Goal: Task Accomplishment & Management: Manage account settings

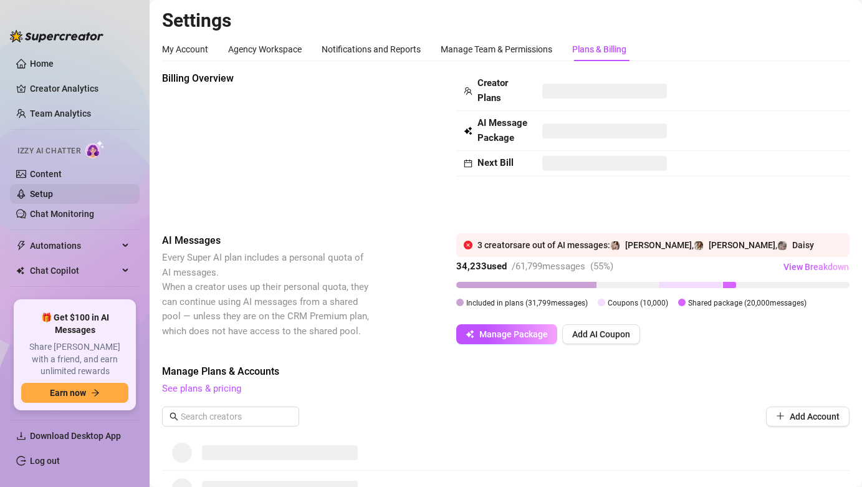
click at [53, 189] on link "Setup" at bounding box center [41, 194] width 23 height 10
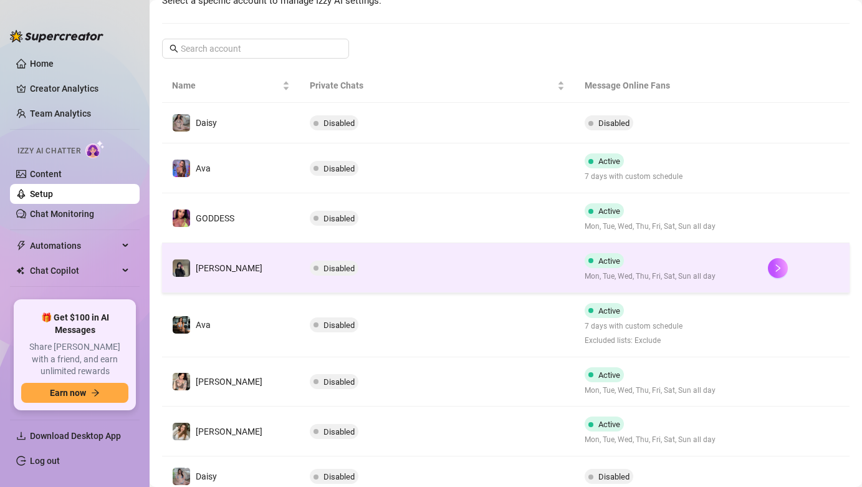
scroll to position [332, 0]
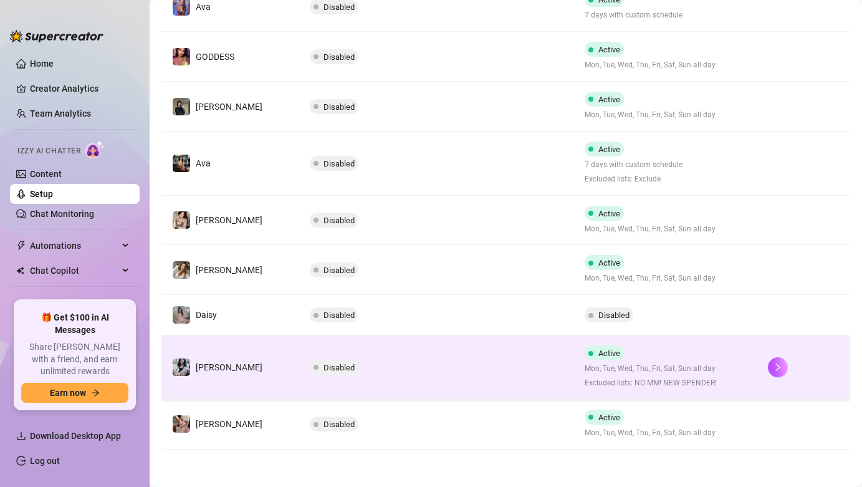
click at [349, 349] on td "Disabled" at bounding box center [437, 367] width 275 height 64
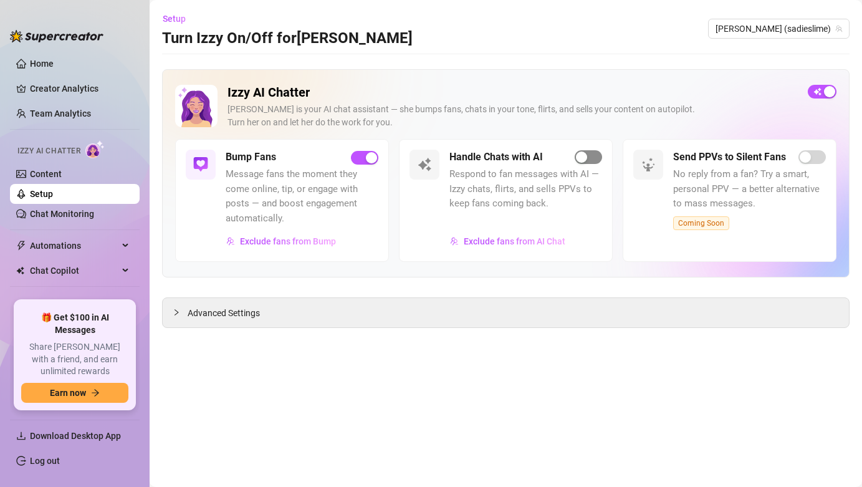
click at [596, 158] on span "button" at bounding box center [588, 157] width 27 height 14
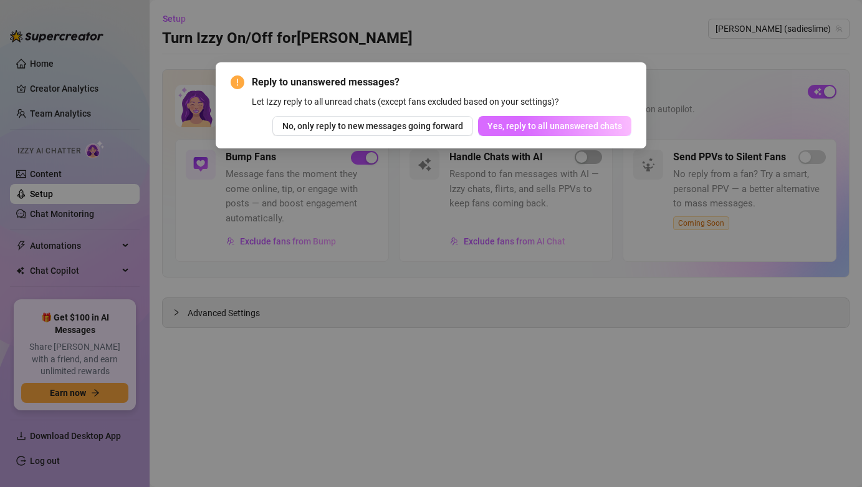
click at [602, 128] on span "Yes, reply to all unanswered chats" at bounding box center [555, 126] width 135 height 10
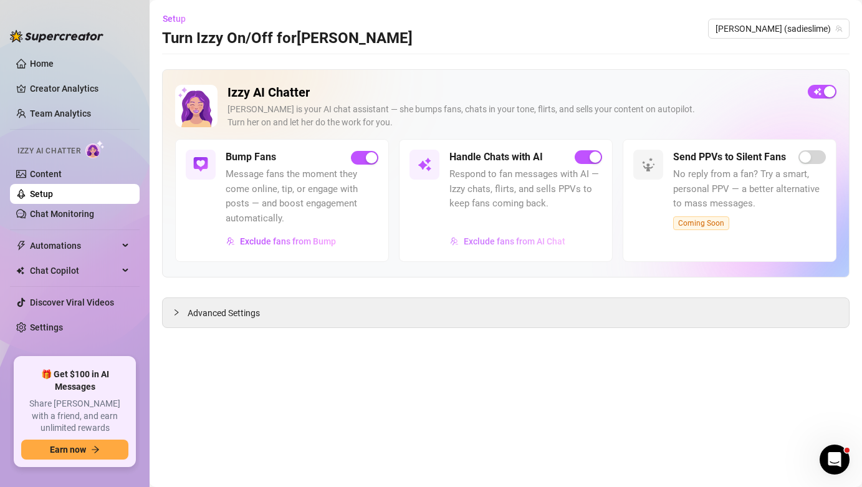
click at [495, 243] on span "Exclude fans from AI Chat" at bounding box center [515, 241] width 102 height 10
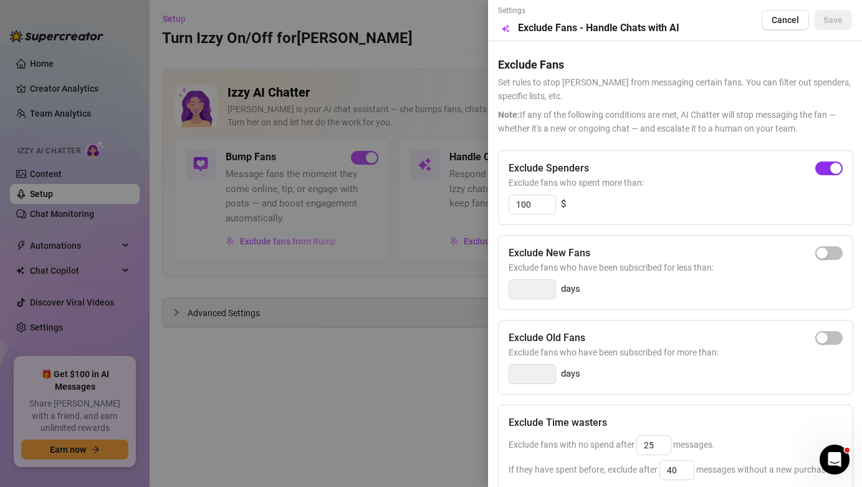
click at [831, 169] on div "button" at bounding box center [836, 168] width 11 height 11
click at [839, 27] on button "Save" at bounding box center [833, 20] width 38 height 20
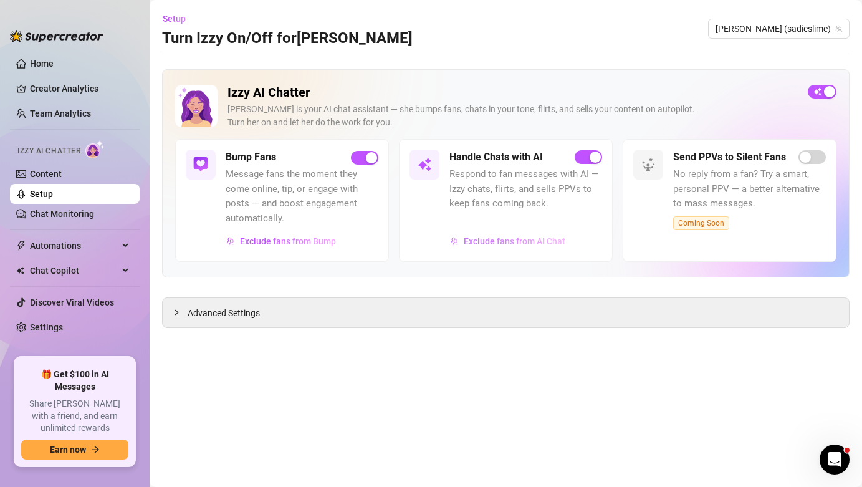
click at [533, 236] on span "Exclude fans from AI Chat" at bounding box center [515, 241] width 102 height 10
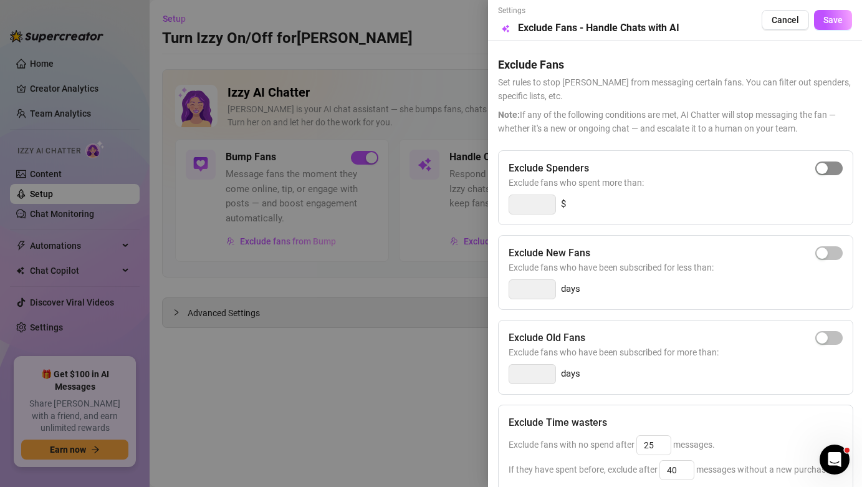
click at [816, 173] on span "button" at bounding box center [829, 169] width 27 height 14
type input "300"
drag, startPoint x: 539, startPoint y: 205, endPoint x: 488, endPoint y: 193, distance: 51.9
click at [488, 193] on div "Settings Preview Exclude Fans - Handle Chats with AI Cancel Save Exclude Fans S…" at bounding box center [675, 243] width 374 height 487
click at [831, 26] on button "Save" at bounding box center [833, 20] width 38 height 20
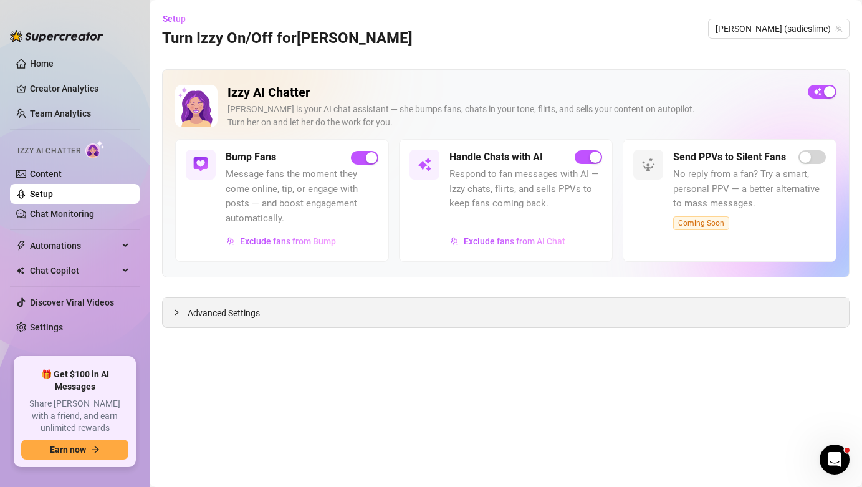
click at [266, 317] on div "Advanced Settings" at bounding box center [506, 312] width 687 height 29
click at [256, 314] on span "Advanced Settings" at bounding box center [224, 313] width 72 height 14
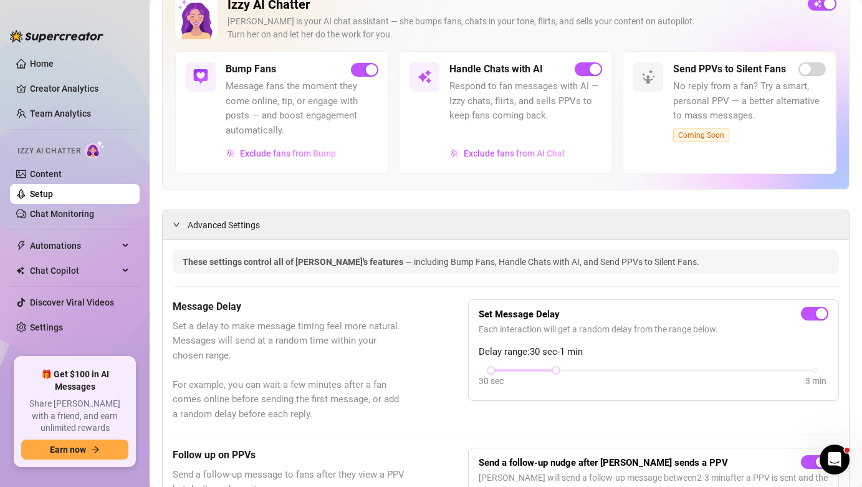
scroll to position [97, 0]
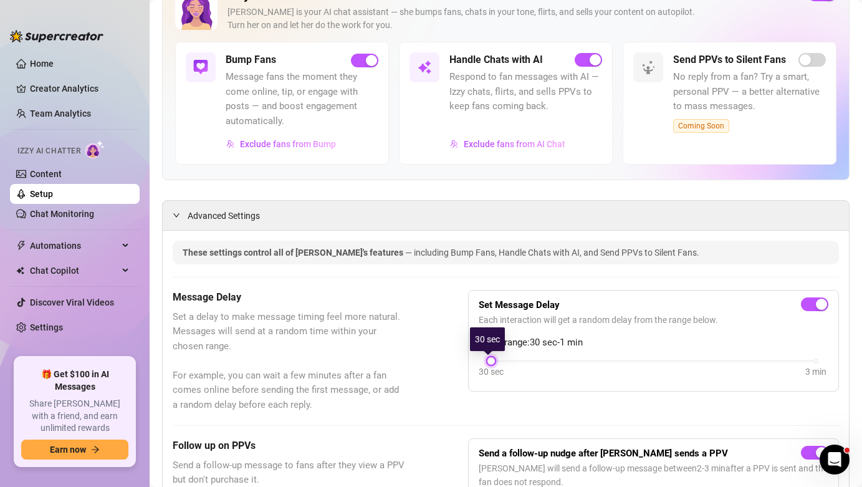
drag, startPoint x: 554, startPoint y: 359, endPoint x: 492, endPoint y: 354, distance: 61.9
click at [492, 354] on div "Set Message Delay Each interaction will get a random delay from the range below…" at bounding box center [654, 341] width 350 height 81
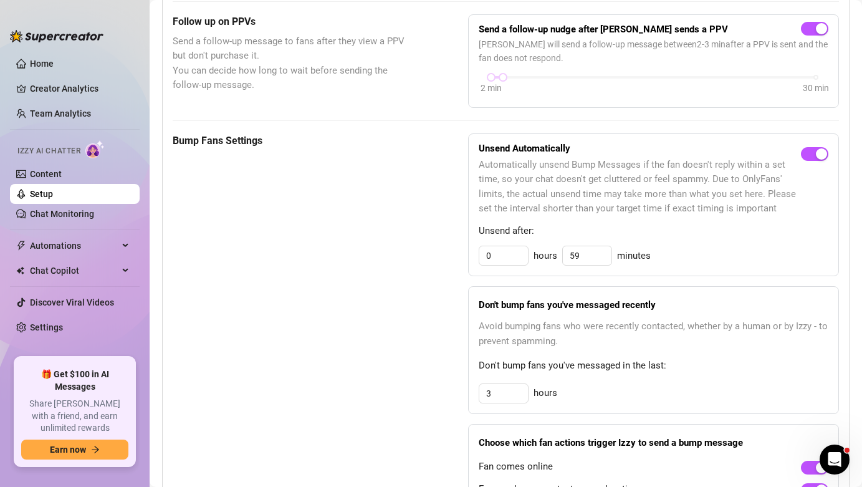
scroll to position [548, 0]
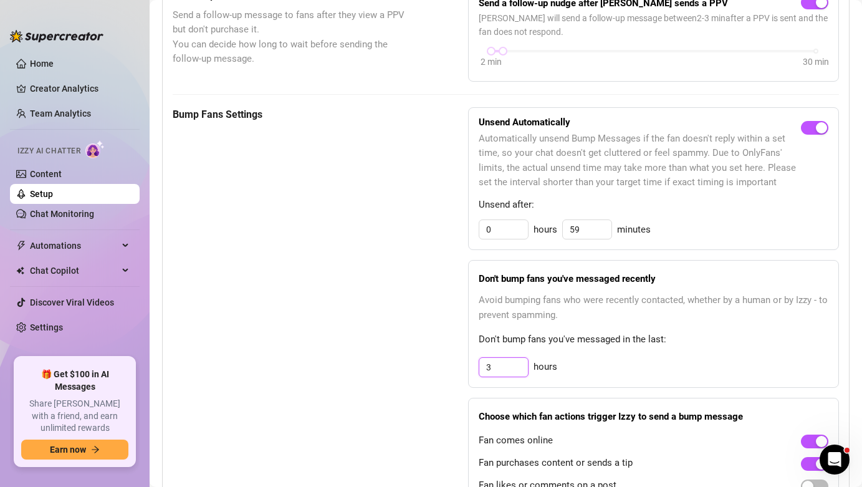
click at [521, 374] on input "3" at bounding box center [504, 367] width 49 height 19
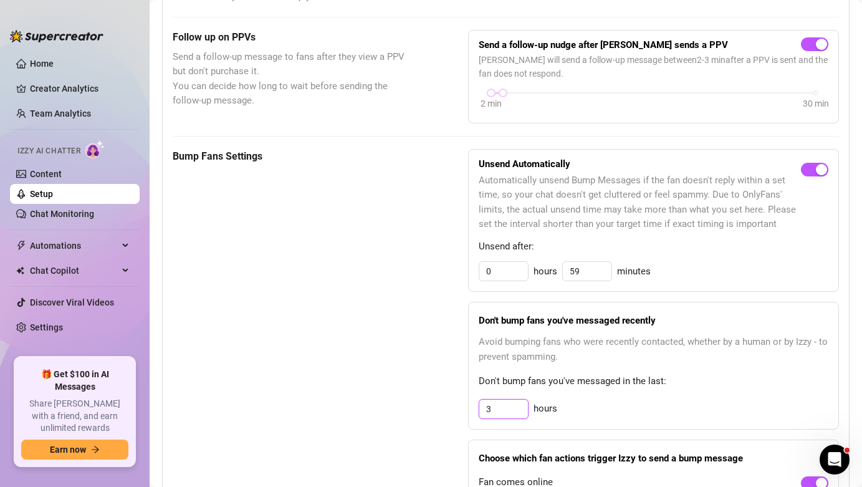
scroll to position [652, 0]
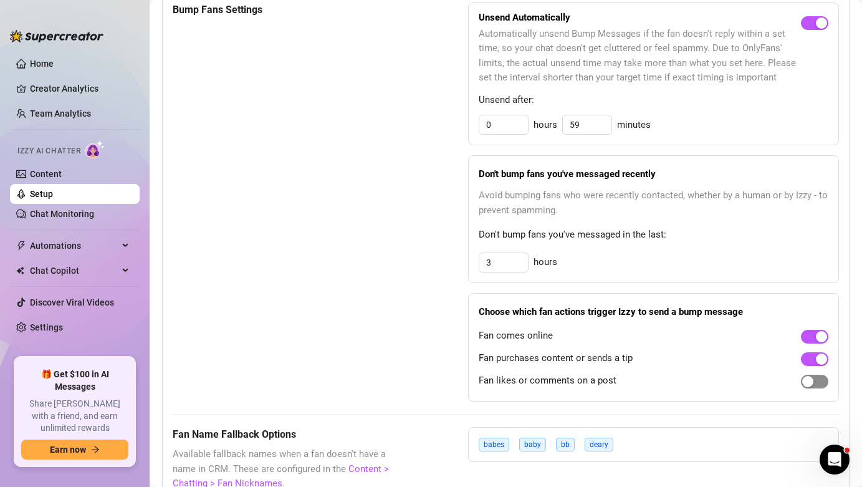
click at [814, 388] on span "button" at bounding box center [814, 382] width 27 height 14
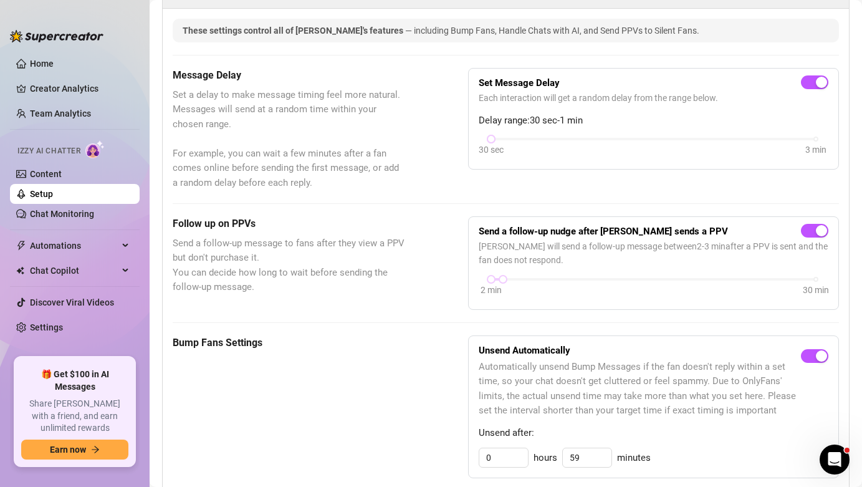
scroll to position [0, 0]
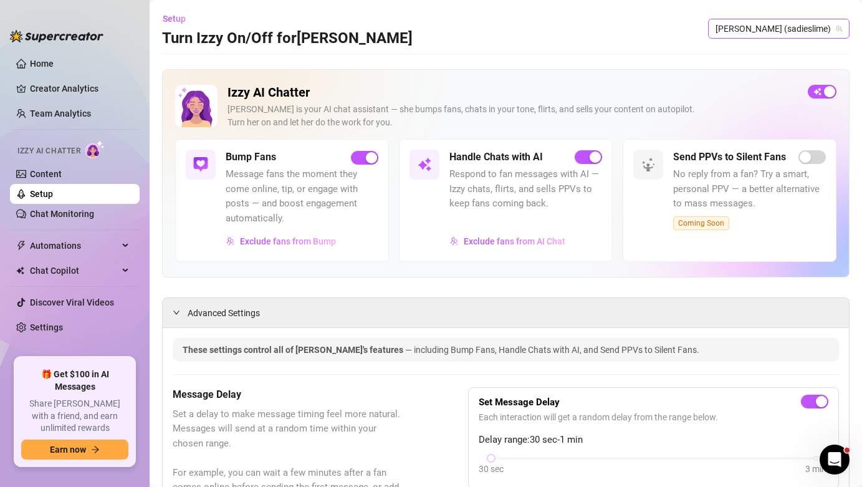
click at [796, 29] on span "[PERSON_NAME] (sadieslime)" at bounding box center [779, 28] width 127 height 19
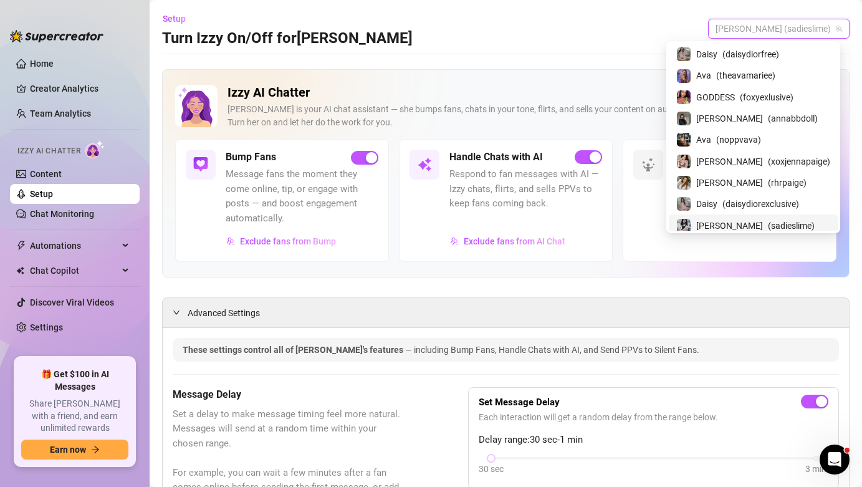
scroll to position [25, 0]
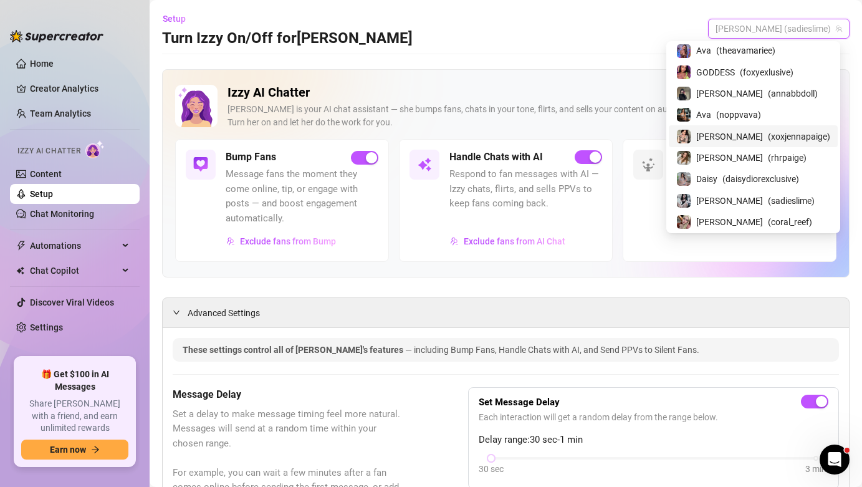
click at [786, 135] on span "( xoxjennapaige )" at bounding box center [799, 137] width 62 height 14
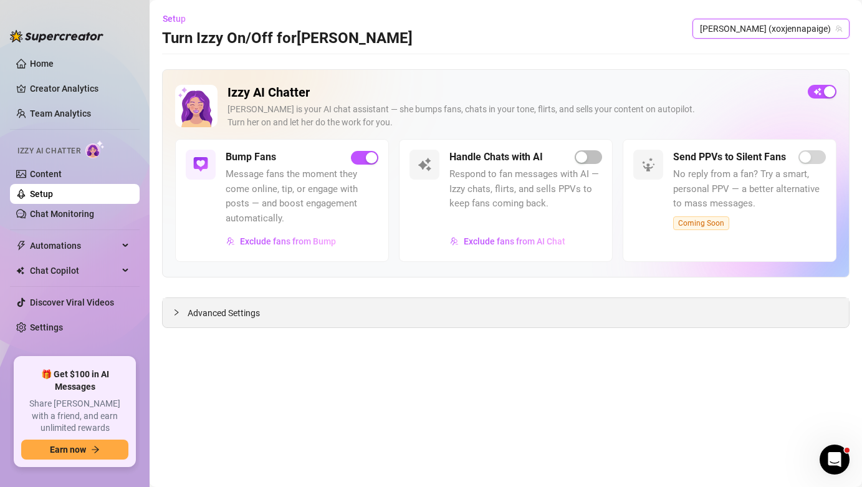
click at [317, 305] on div "Advanced Settings" at bounding box center [506, 312] width 687 height 29
click at [244, 312] on span "Advanced Settings" at bounding box center [224, 313] width 72 height 14
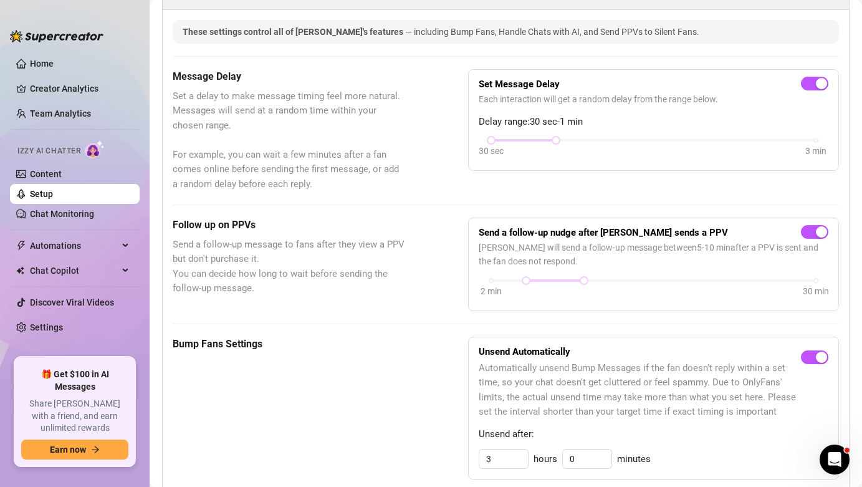
scroll to position [889, 0]
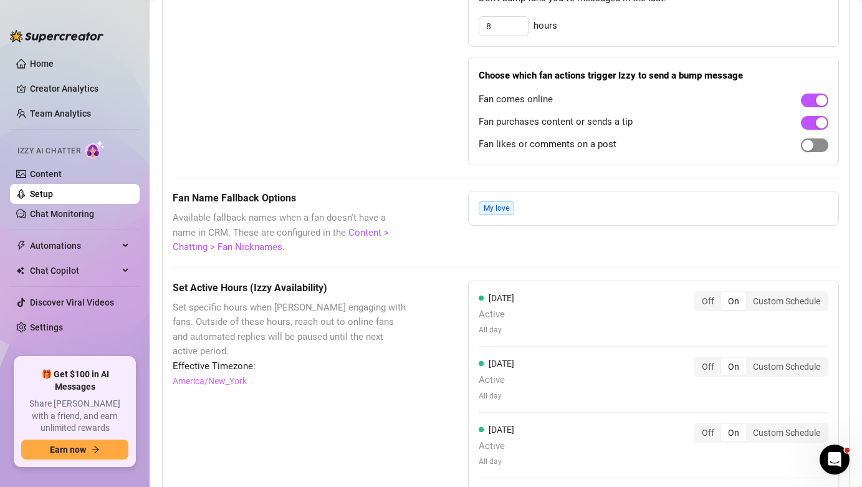
click at [808, 145] on span "button" at bounding box center [814, 145] width 27 height 14
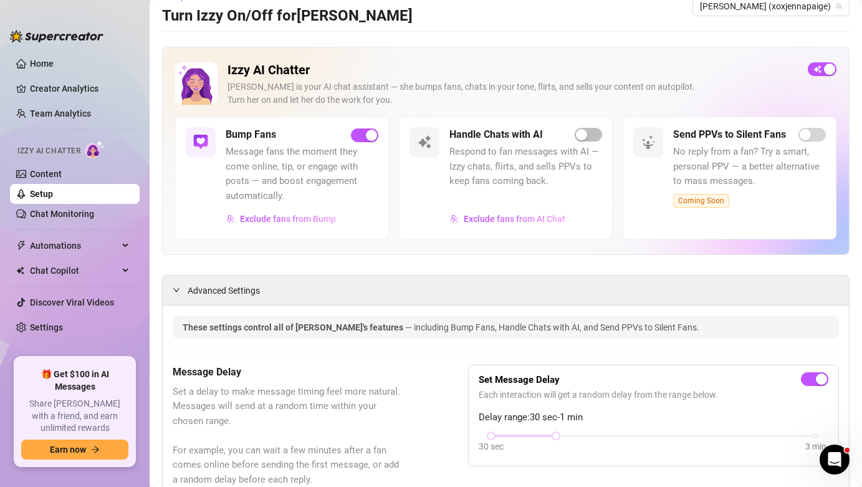
scroll to position [0, 0]
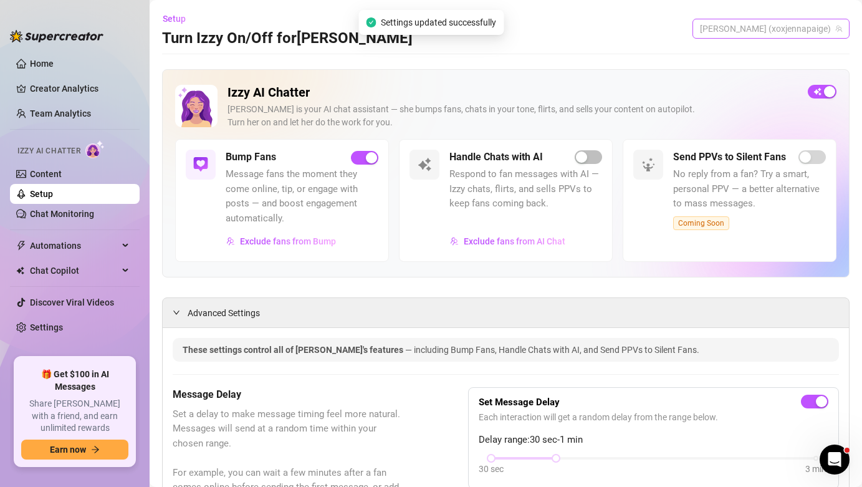
click at [781, 34] on span "[PERSON_NAME] (xoxjennapaige)" at bounding box center [771, 28] width 142 height 19
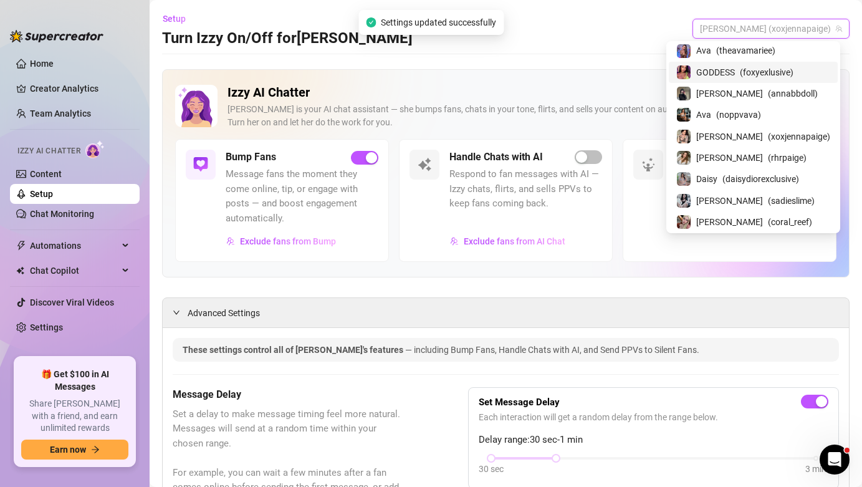
click at [784, 70] on span "( foxyexlusive )" at bounding box center [767, 72] width 54 height 14
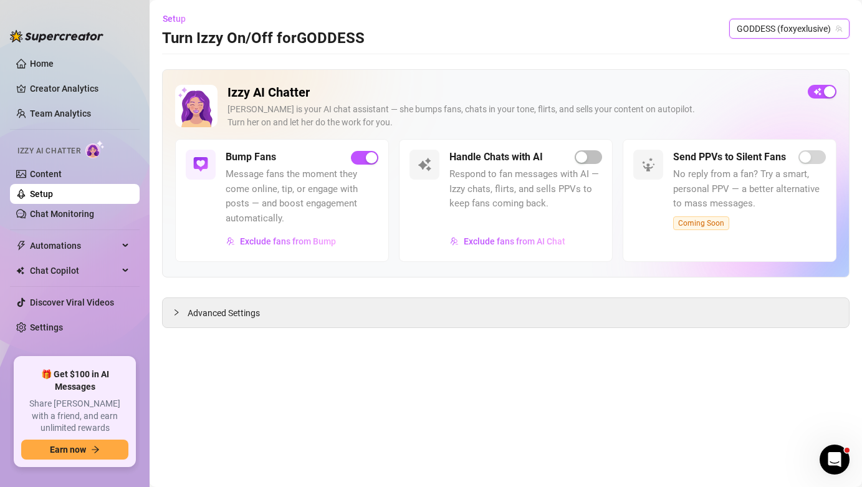
drag, startPoint x: 221, startPoint y: 316, endPoint x: 410, endPoint y: 381, distance: 199.4
click at [224, 316] on span "Advanced Settings" at bounding box center [224, 313] width 72 height 14
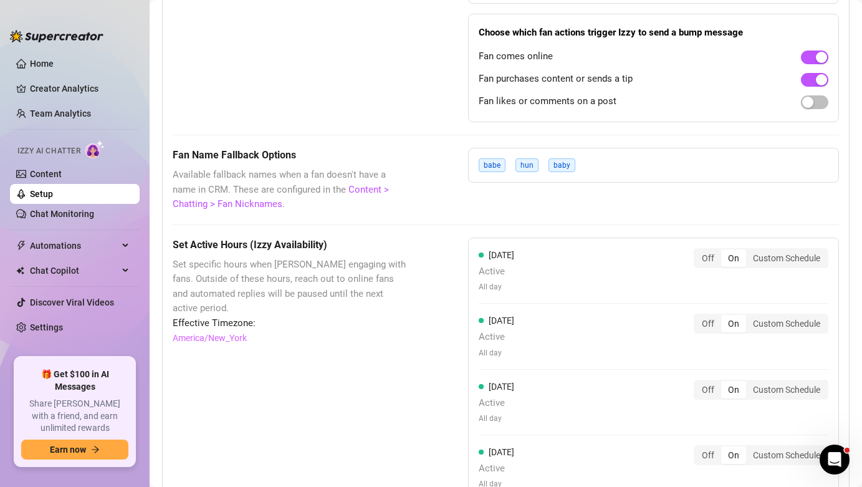
scroll to position [929, 0]
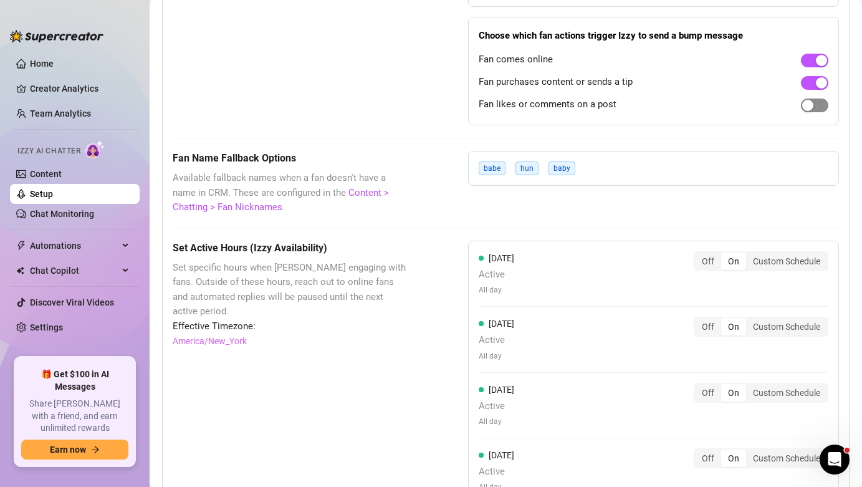
click at [805, 108] on span "button" at bounding box center [814, 106] width 27 height 14
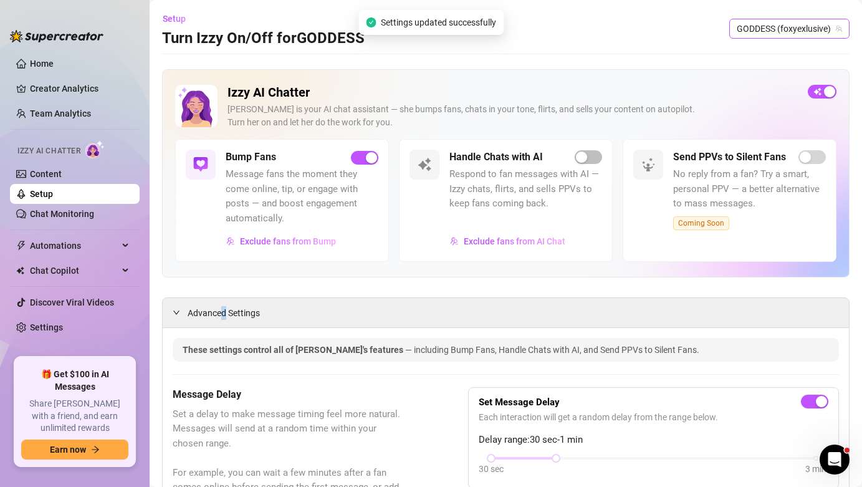
click at [781, 28] on span "GODDESS (foxyexlusive)" at bounding box center [789, 28] width 105 height 19
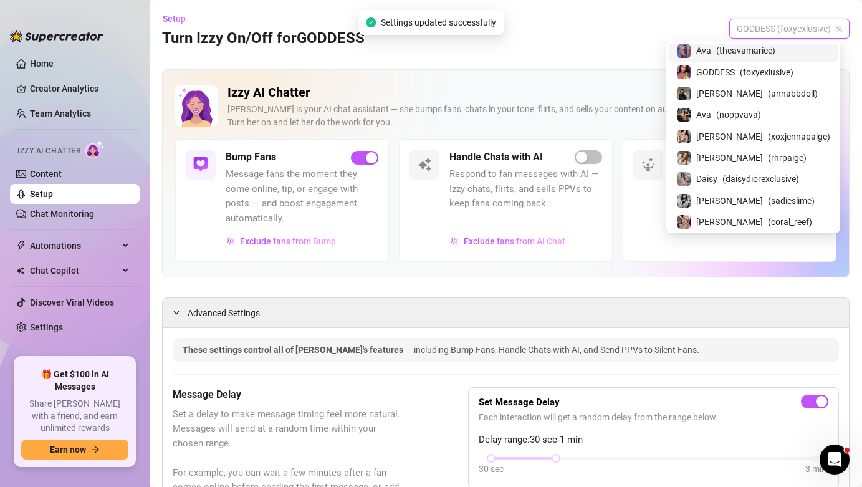
click at [776, 49] on span "( theavamariee )" at bounding box center [746, 51] width 59 height 14
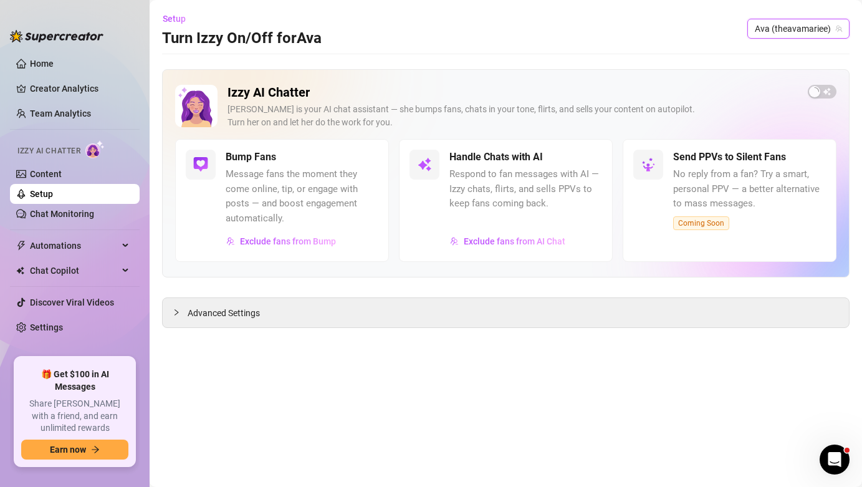
drag, startPoint x: 213, startPoint y: 319, endPoint x: 579, endPoint y: 365, distance: 368.3
click at [214, 319] on span "Advanced Settings" at bounding box center [224, 313] width 72 height 14
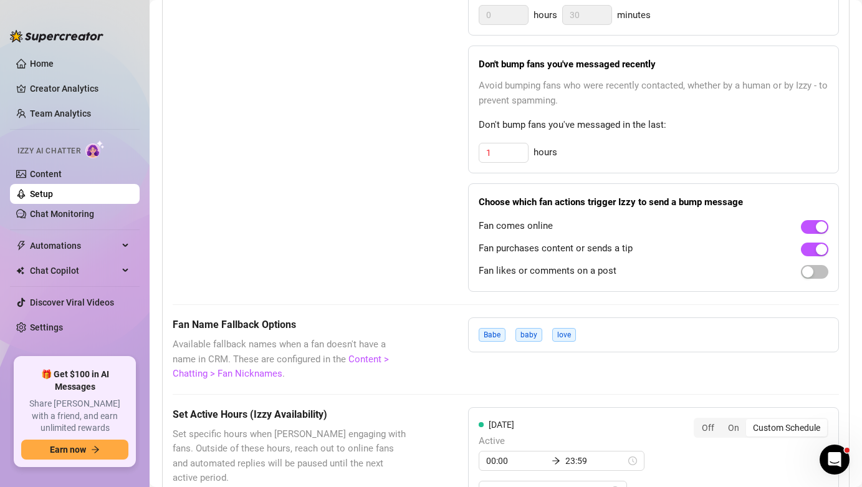
scroll to position [821, 0]
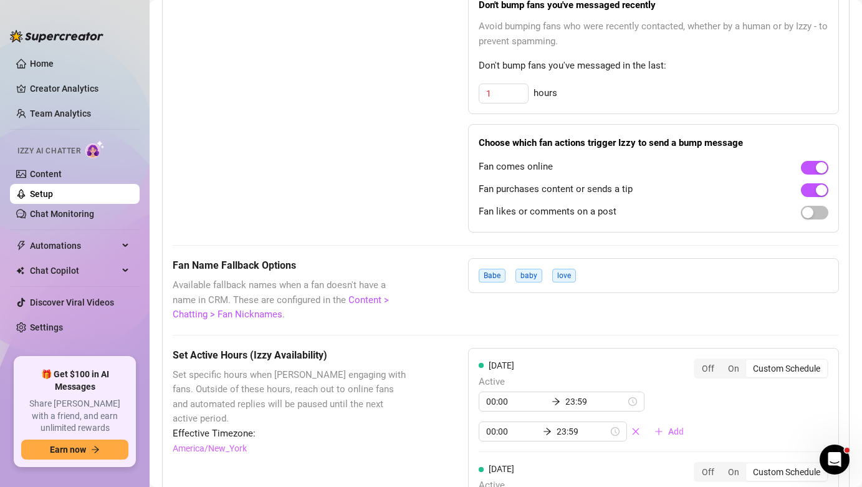
click at [816, 219] on div at bounding box center [814, 212] width 27 height 14
click at [814, 219] on div at bounding box center [814, 212] width 27 height 14
click at [811, 215] on span "button" at bounding box center [814, 213] width 27 height 14
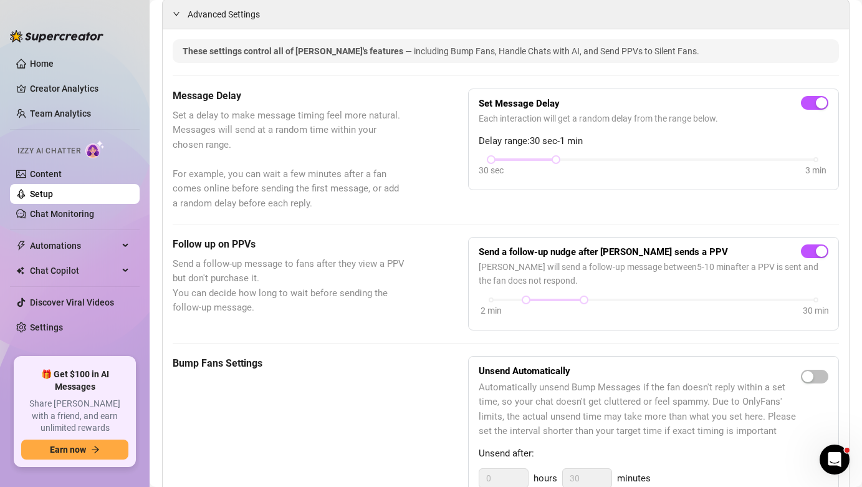
scroll to position [0, 0]
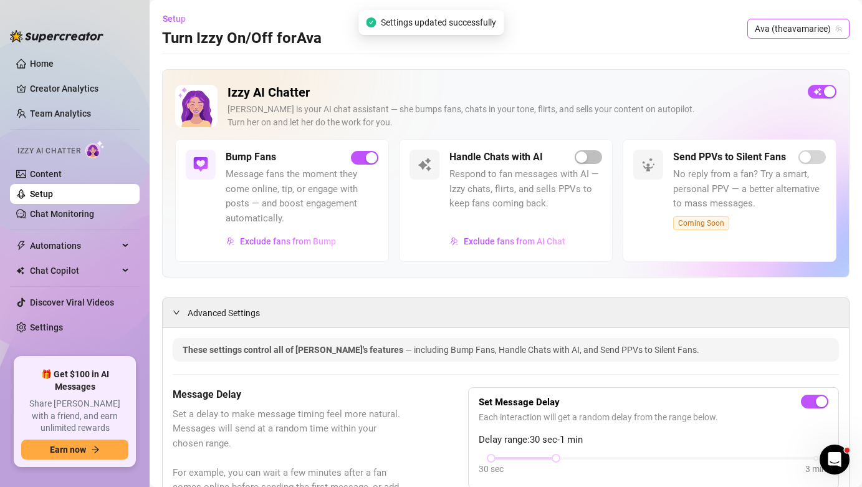
click at [798, 21] on span "Ava (theavamariee)" at bounding box center [798, 28] width 87 height 19
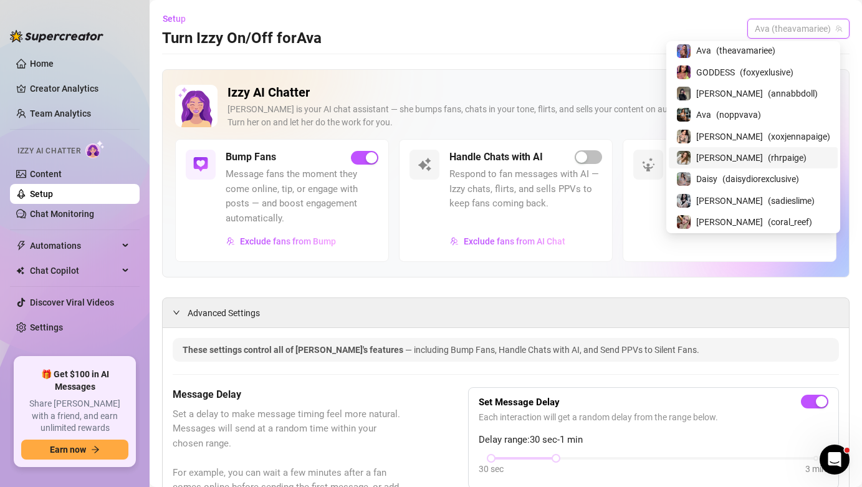
click at [783, 165] on div "[PERSON_NAME] ( rhrpaige )" at bounding box center [753, 157] width 169 height 21
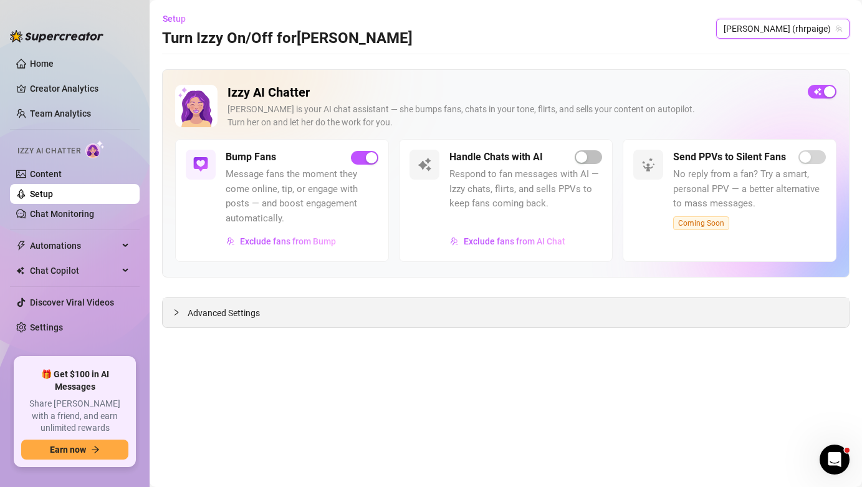
drag, startPoint x: 236, startPoint y: 315, endPoint x: 327, endPoint y: 314, distance: 91.1
click at [236, 314] on span "Advanced Settings" at bounding box center [224, 313] width 72 height 14
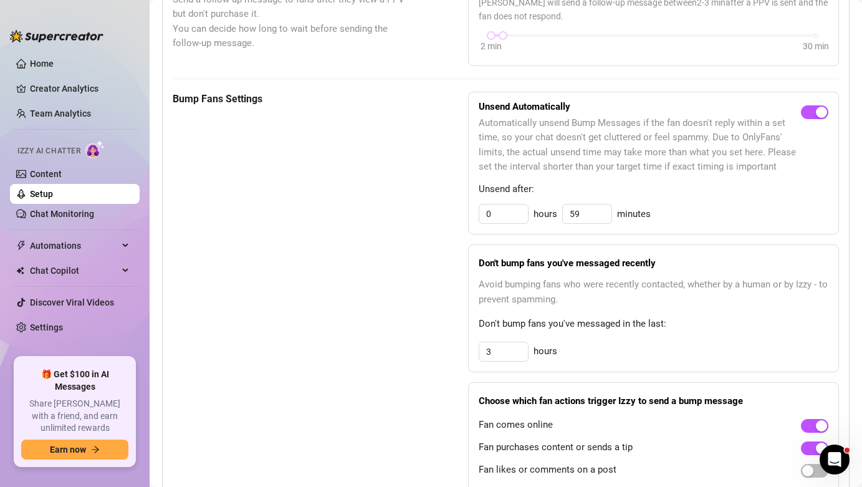
scroll to position [769, 0]
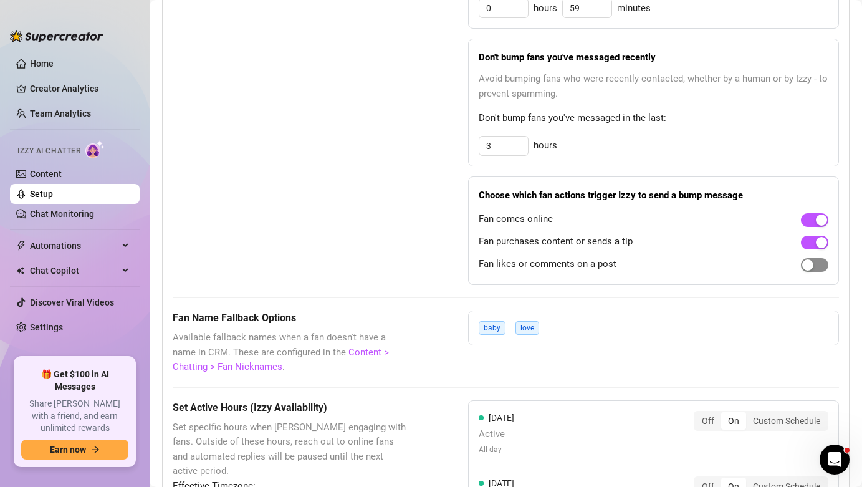
click at [803, 268] on div "button" at bounding box center [808, 264] width 11 height 11
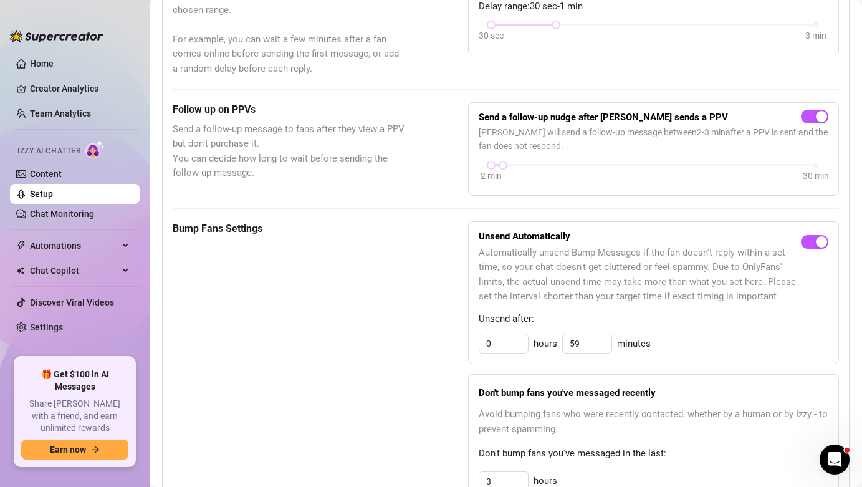
scroll to position [0, 0]
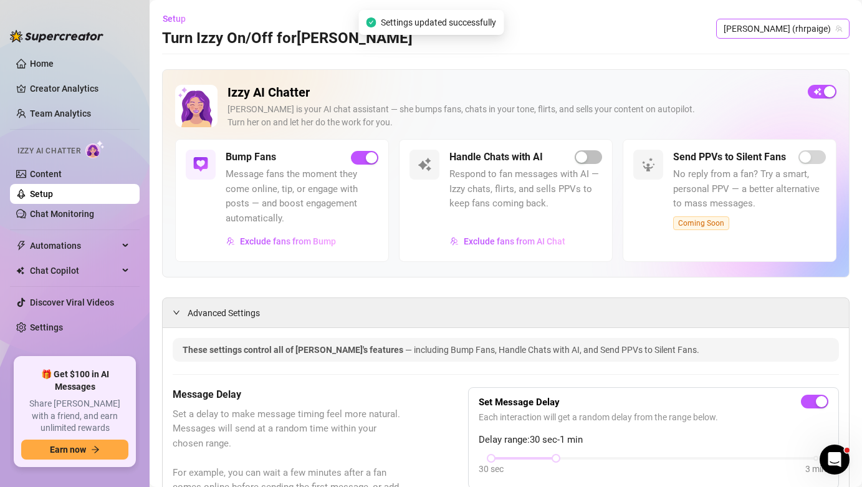
click at [827, 36] on span "[PERSON_NAME] (rhrpaige)" at bounding box center [783, 28] width 118 height 19
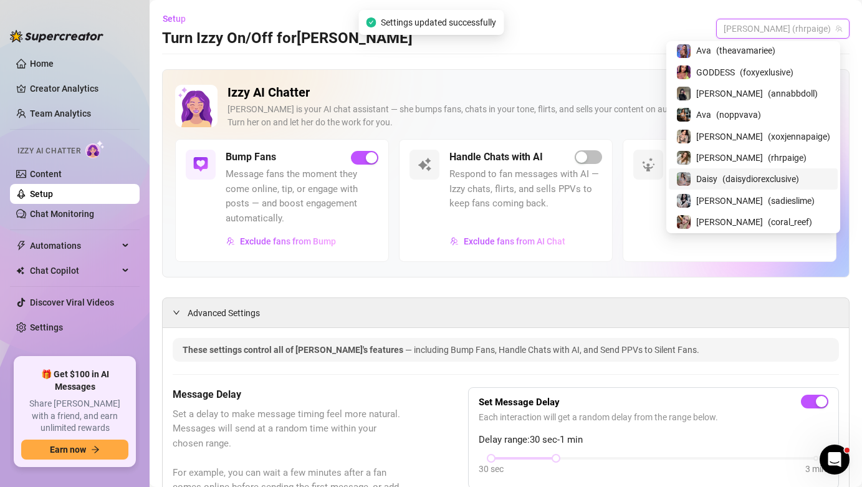
click at [799, 177] on span "( daisydiorexclusive )" at bounding box center [761, 179] width 77 height 14
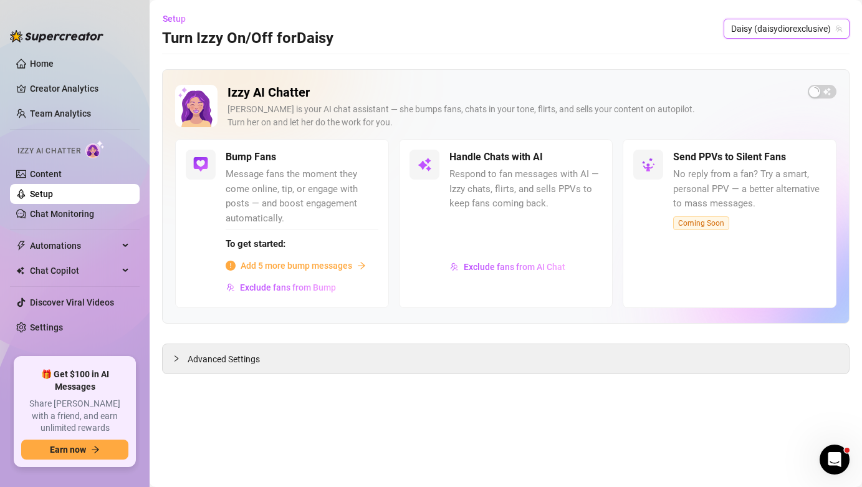
click at [811, 16] on div "Setup Turn Izzy On/Off for [PERSON_NAME] [PERSON_NAME] (daisydiorexclusive) Dai…" at bounding box center [506, 29] width 688 height 40
click at [812, 19] on span "Daisy (daisydiorexclusive)" at bounding box center [786, 28] width 111 height 19
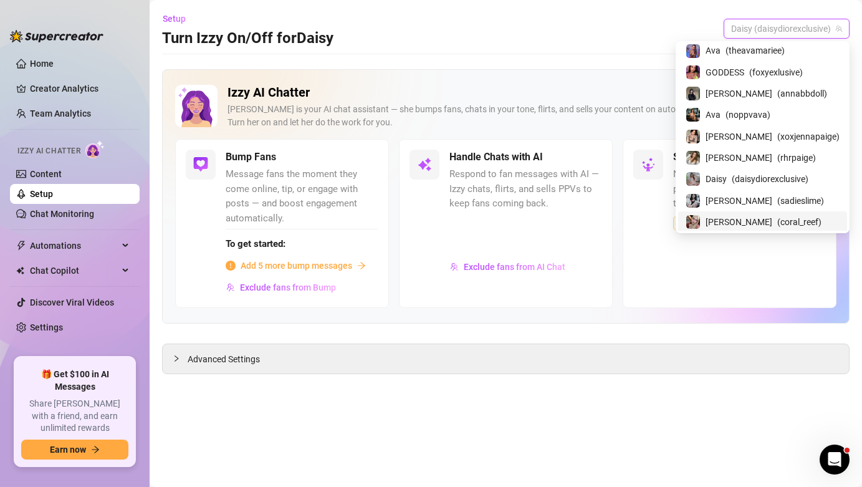
click at [793, 218] on span "( coral_reef )" at bounding box center [800, 222] width 44 height 14
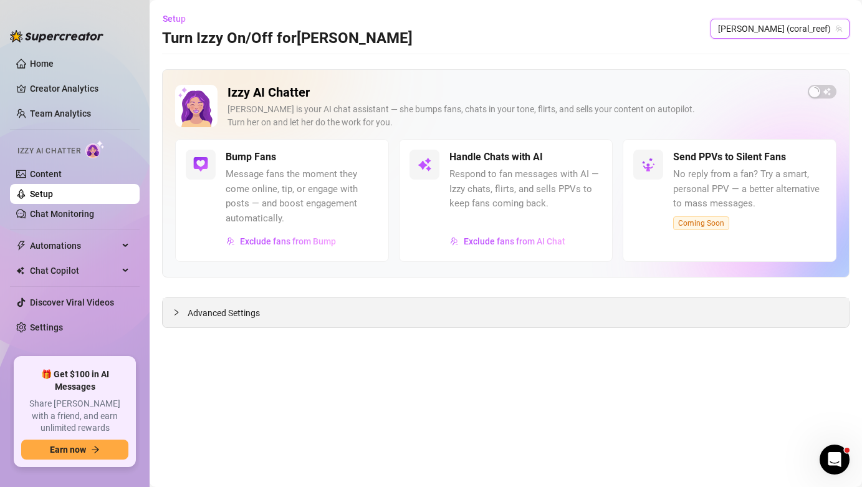
click at [244, 320] on div "Advanced Settings" at bounding box center [506, 312] width 687 height 29
click at [236, 310] on span "Advanced Settings" at bounding box center [224, 313] width 72 height 14
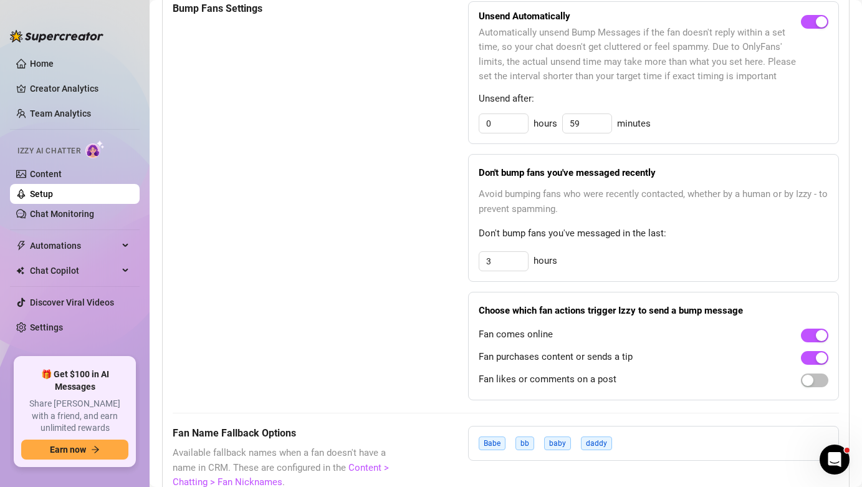
scroll to position [659, 0]
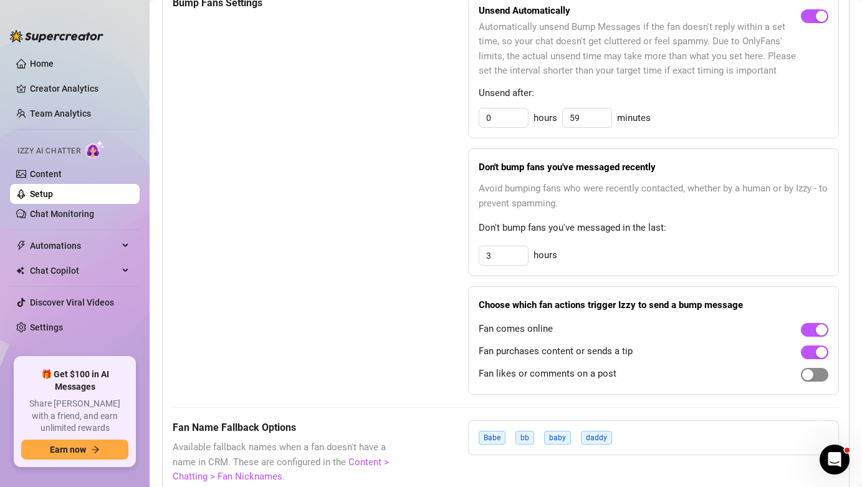
click at [806, 372] on span "button" at bounding box center [814, 375] width 27 height 14
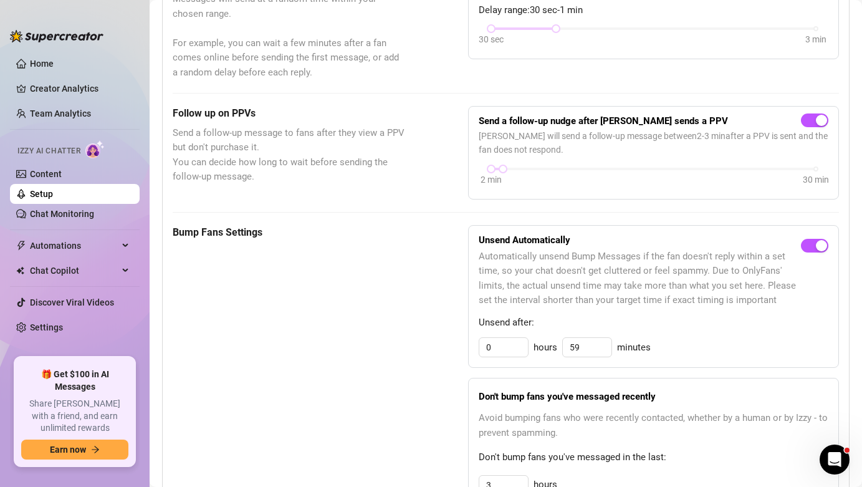
scroll to position [0, 0]
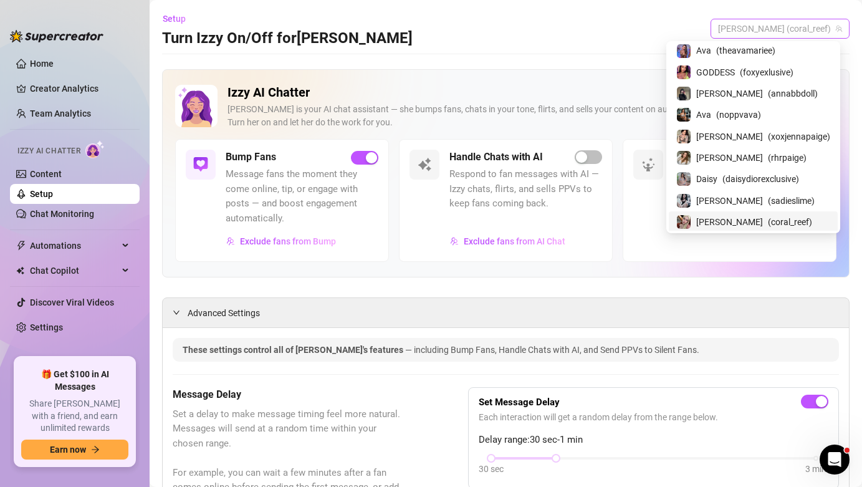
click at [788, 36] on span "[PERSON_NAME] (coral_reef)" at bounding box center [780, 28] width 124 height 19
click at [788, 194] on span "( sadieslime )" at bounding box center [791, 201] width 47 height 14
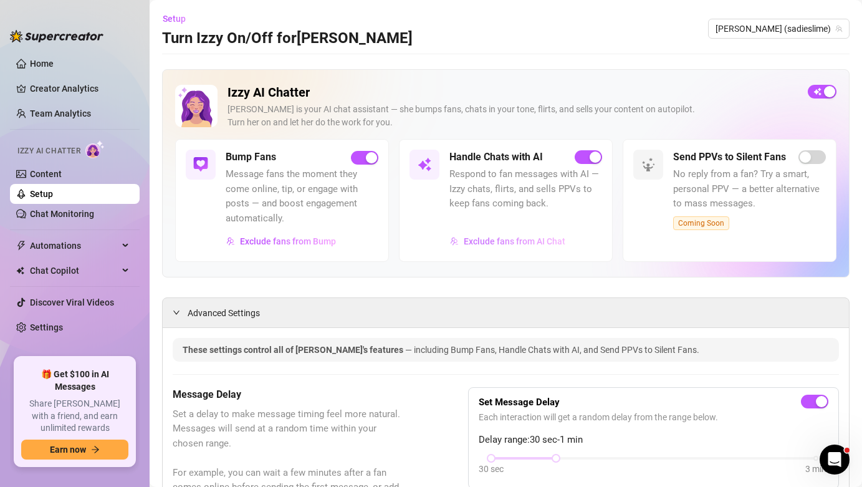
click at [543, 249] on button "Exclude fans from AI Chat" at bounding box center [508, 241] width 117 height 20
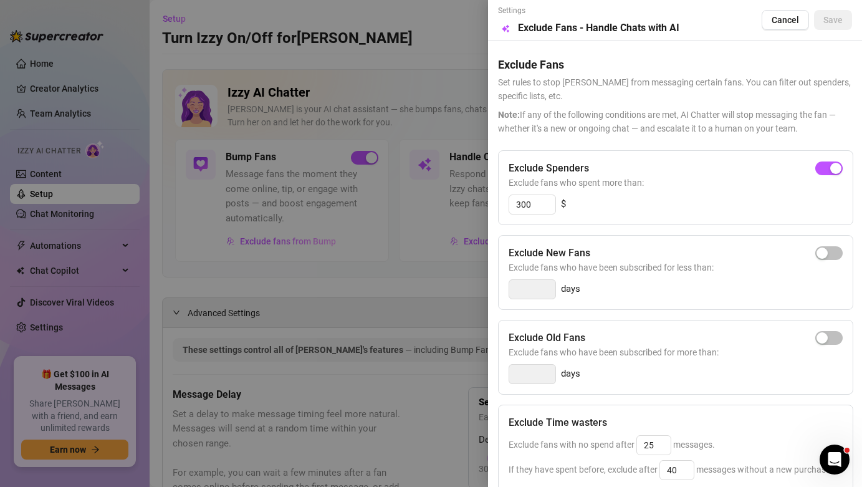
scroll to position [213, 0]
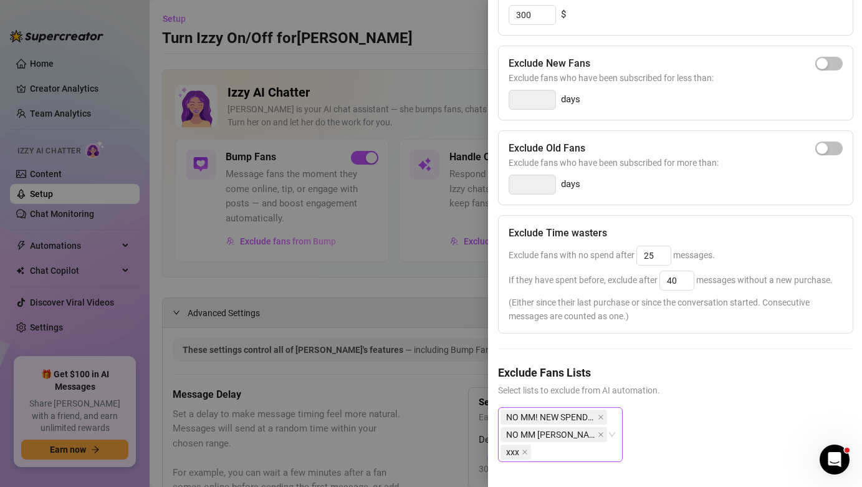
click at [578, 442] on div "NO MM! NEW SPENDER! NO MM [PERSON_NAME] AND [PERSON_NAME] xxx" at bounding box center [554, 434] width 107 height 52
type input "mute"
click at [568, 390] on div "Muted" at bounding box center [561, 383] width 120 height 20
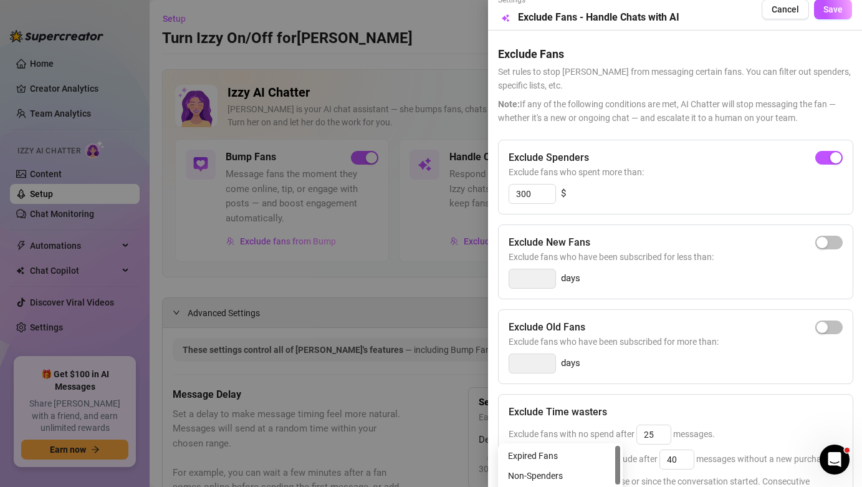
scroll to position [0, 0]
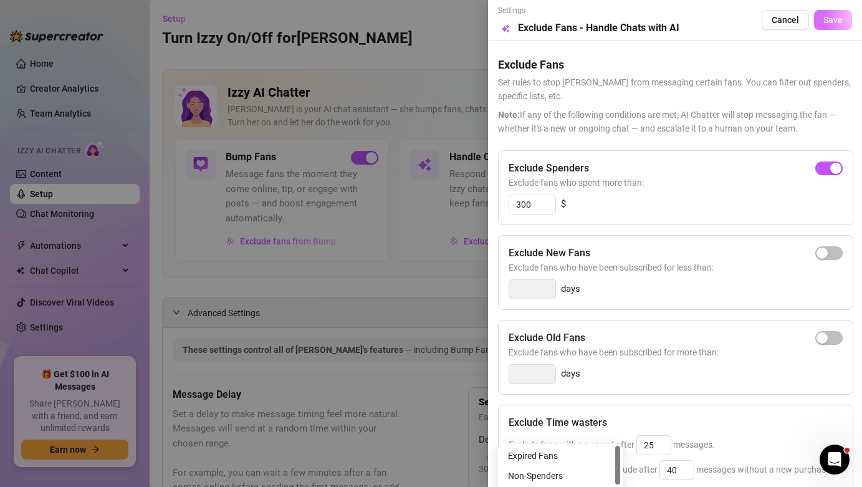
click at [836, 18] on button "Save" at bounding box center [833, 20] width 38 height 20
